Goal: Task Accomplishment & Management: Manage account settings

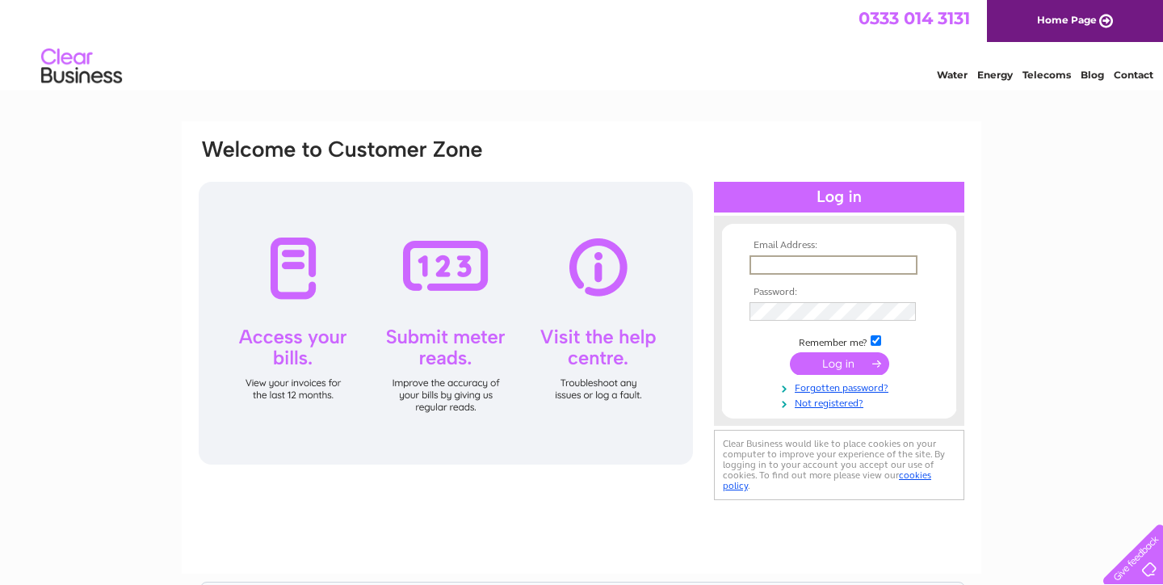
type input "info@reikilife.org"
click at [839, 362] on input "submit" at bounding box center [839, 362] width 99 height 23
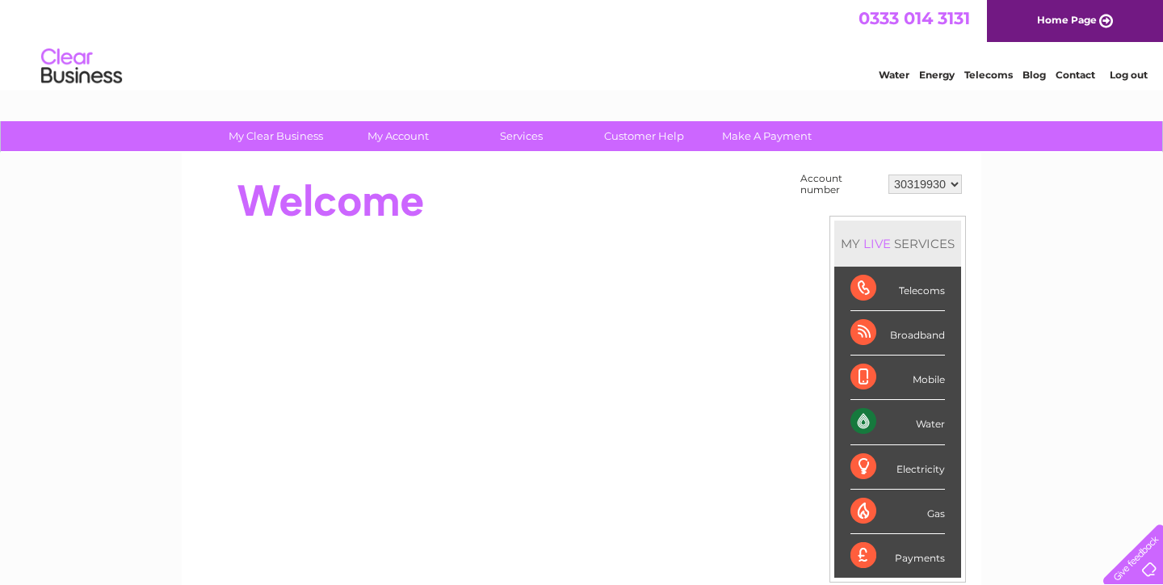
click at [894, 76] on link "Water" at bounding box center [894, 75] width 31 height 12
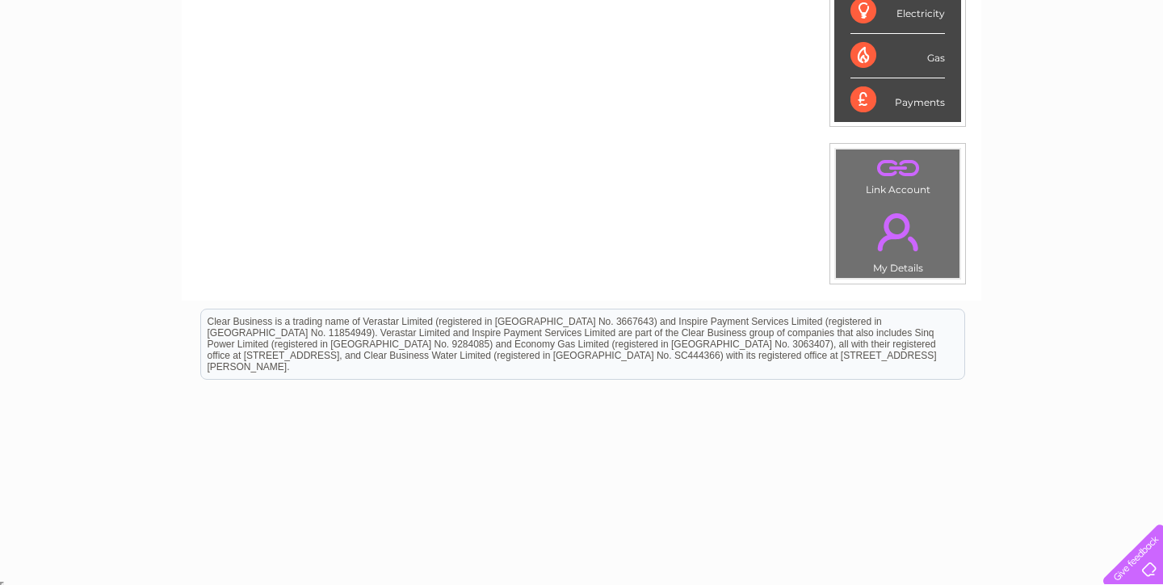
scroll to position [455, 0]
click at [895, 167] on link "." at bounding box center [898, 168] width 116 height 28
